Goal: Information Seeking & Learning: Find specific fact

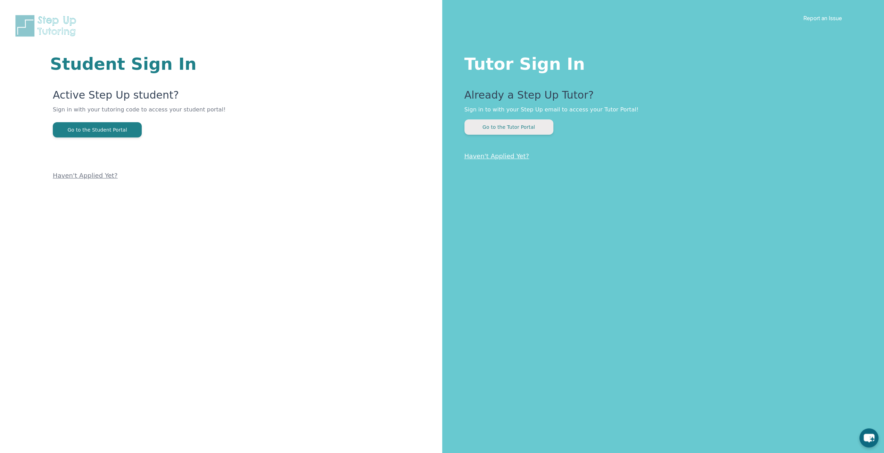
click at [500, 125] on button "Go to the Tutor Portal" at bounding box center [508, 126] width 89 height 15
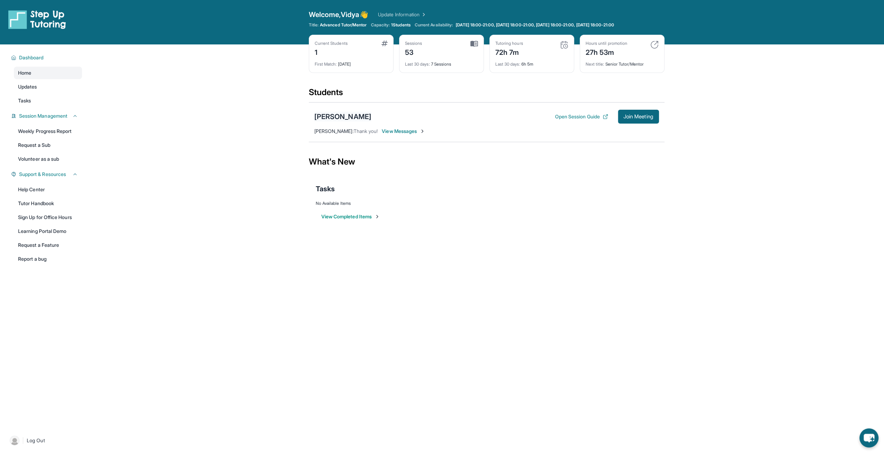
click at [364, 118] on div "[PERSON_NAME]" at bounding box center [342, 117] width 57 height 10
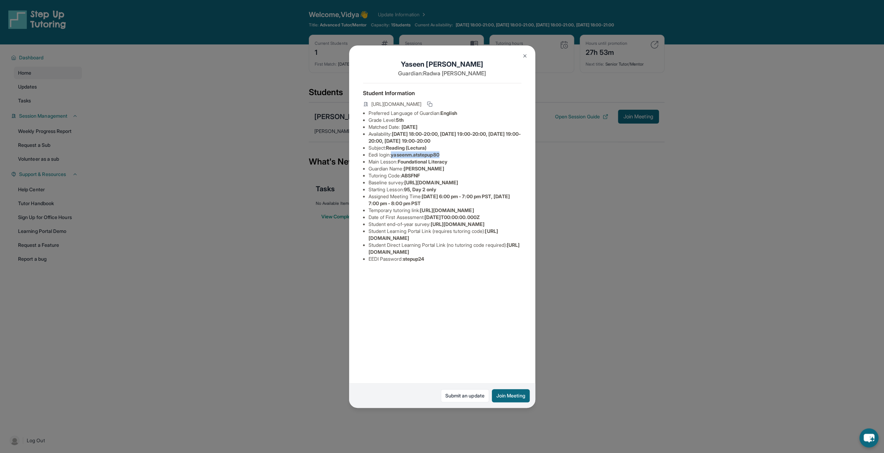
drag, startPoint x: 394, startPoint y: 155, endPoint x: 463, endPoint y: 158, distance: 69.5
click at [463, 158] on li "Eedi login : yaseenm.atstepup80" at bounding box center [444, 154] width 153 height 7
copy span "yaseenm.atstepup80"
click at [456, 157] on li "Eedi login : yaseenm.atstepup80" at bounding box center [444, 154] width 153 height 7
drag, startPoint x: 448, startPoint y: 154, endPoint x: 368, endPoint y: 157, distance: 79.5
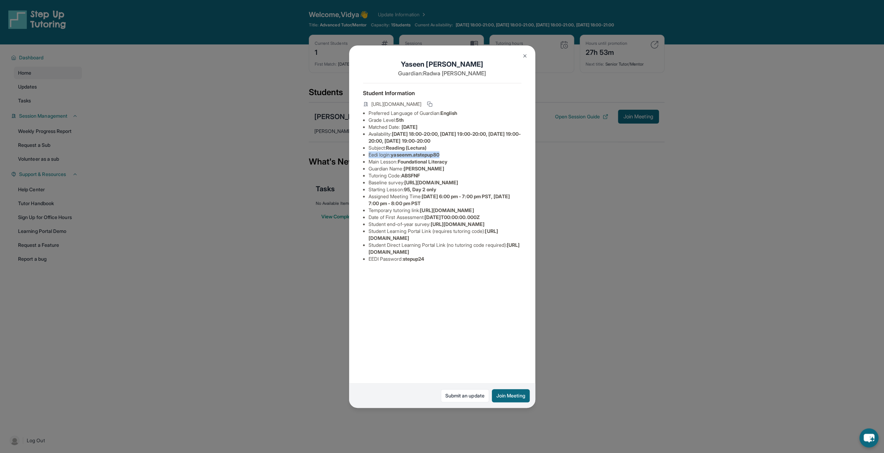
click at [368, 157] on li "Eedi login : yaseenm.atstepup80" at bounding box center [444, 154] width 153 height 7
copy li "Eedi login : yaseenm.atstepup80"
drag, startPoint x: 433, startPoint y: 323, endPoint x: 366, endPoint y: 319, distance: 67.2
click at [366, 262] on ul "Preferred Language of Guardian: English Grade Level: 5th Matched Date: [DATE] A…" at bounding box center [442, 186] width 158 height 153
copy li "EEDI Password : stepup24"
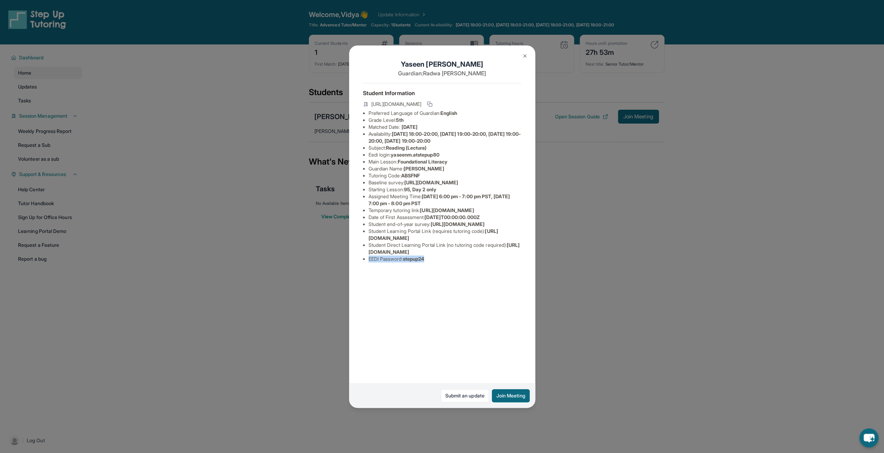
click at [451, 335] on div "[PERSON_NAME] Guardian: [PERSON_NAME] Student Information [URL][DOMAIN_NAME] Pr…" at bounding box center [442, 226] width 186 height 362
click at [523, 56] on img at bounding box center [525, 56] width 6 height 6
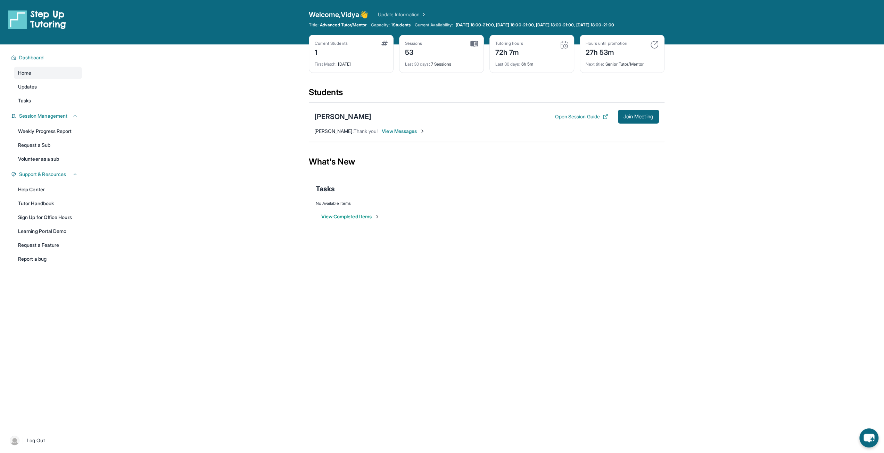
click at [407, 131] on span "View Messages" at bounding box center [403, 131] width 43 height 7
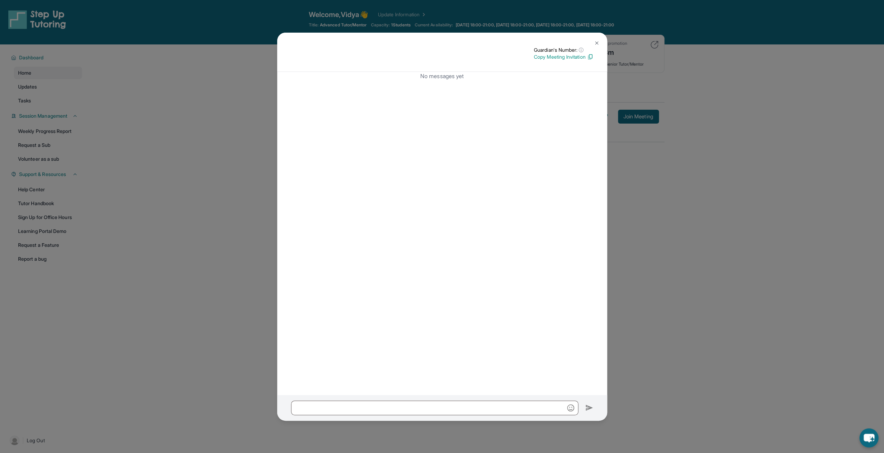
click at [596, 44] on img at bounding box center [597, 43] width 6 height 6
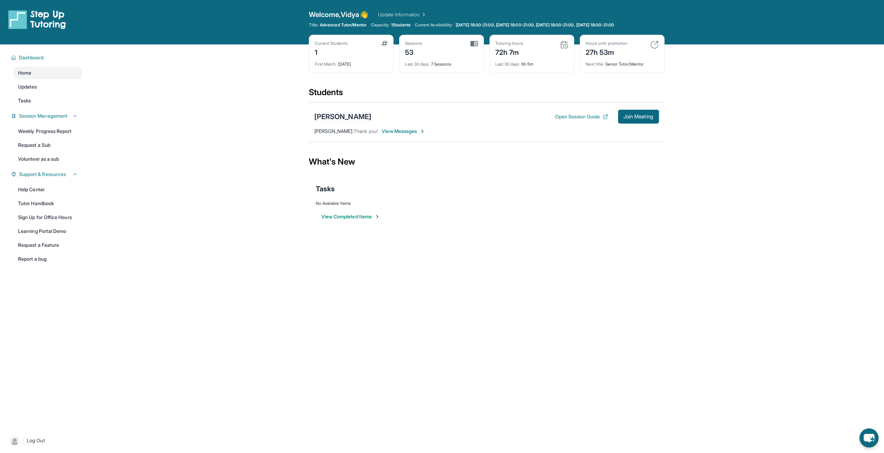
click at [361, 117] on div "[PERSON_NAME]" at bounding box center [342, 117] width 57 height 10
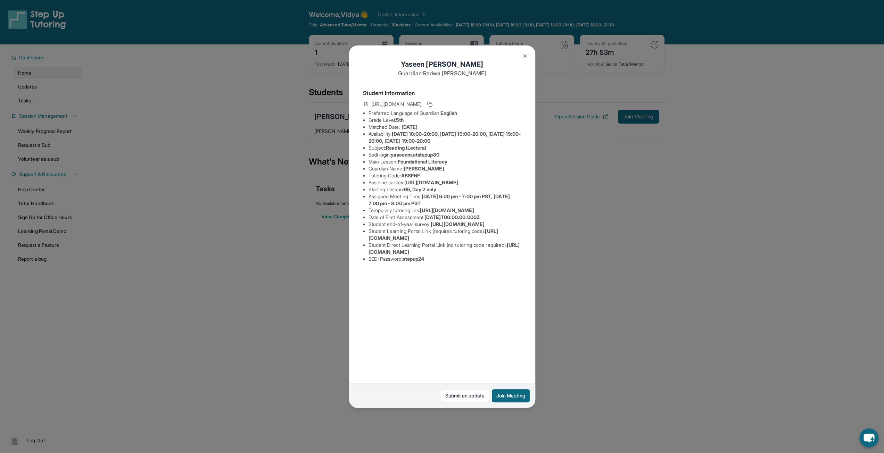
click at [527, 57] on img at bounding box center [525, 56] width 6 height 6
